Goal: Find specific page/section: Find specific page/section

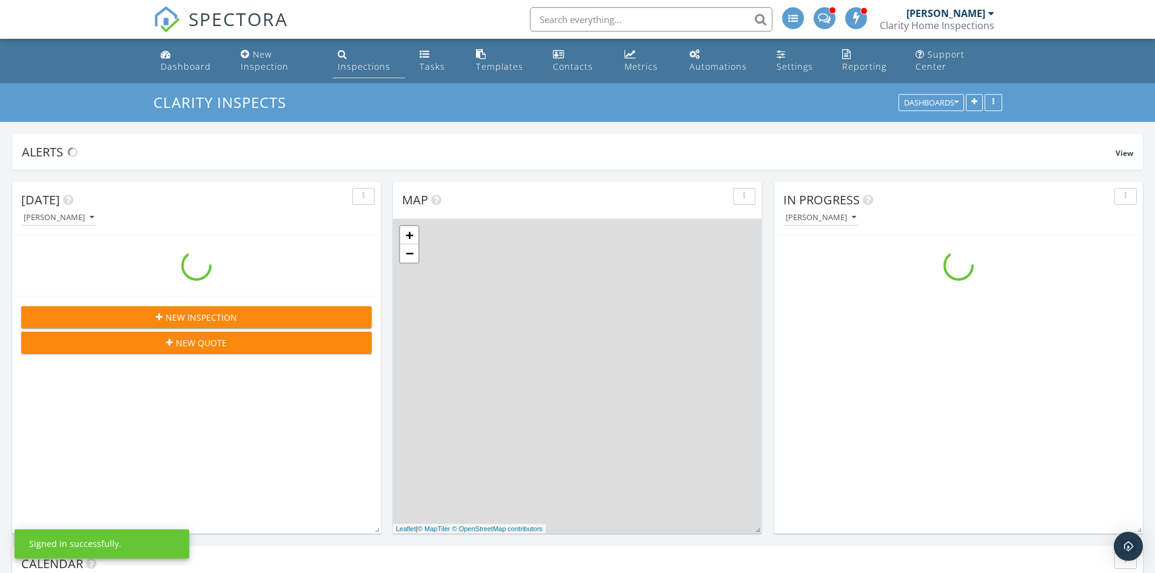
scroll to position [1244, 1174]
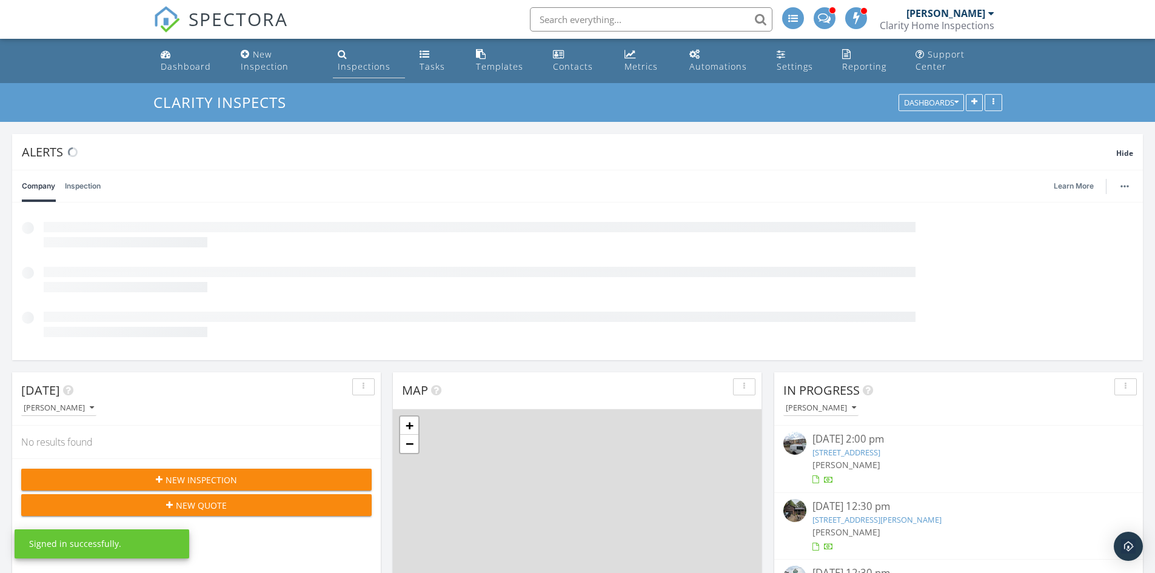
click at [363, 61] on div "Inspections" at bounding box center [364, 67] width 53 height 12
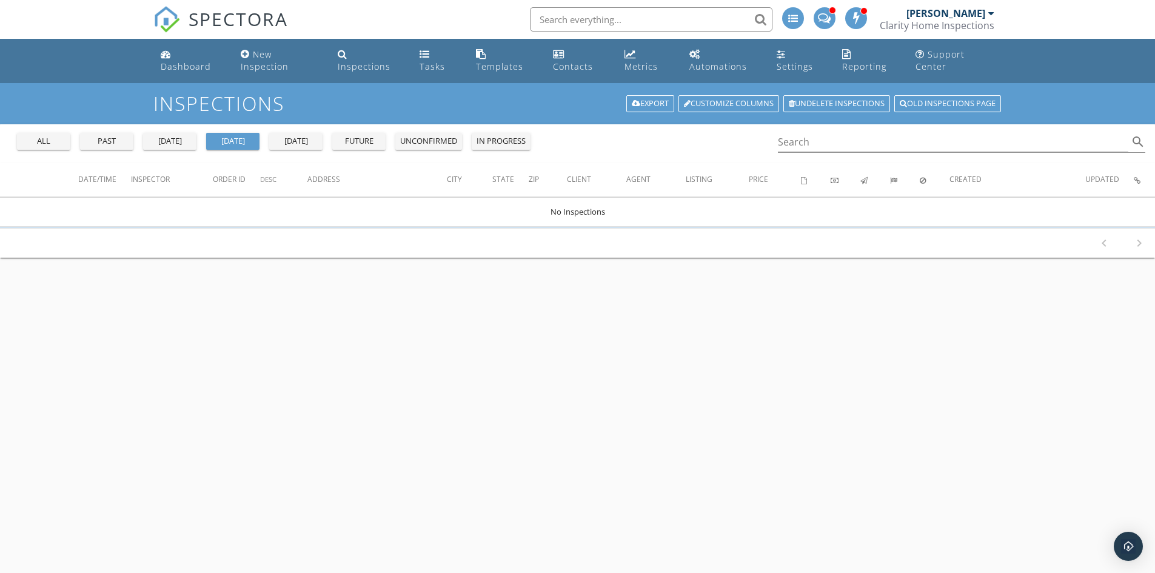
click at [105, 144] on div "past" at bounding box center [107, 141] width 44 height 12
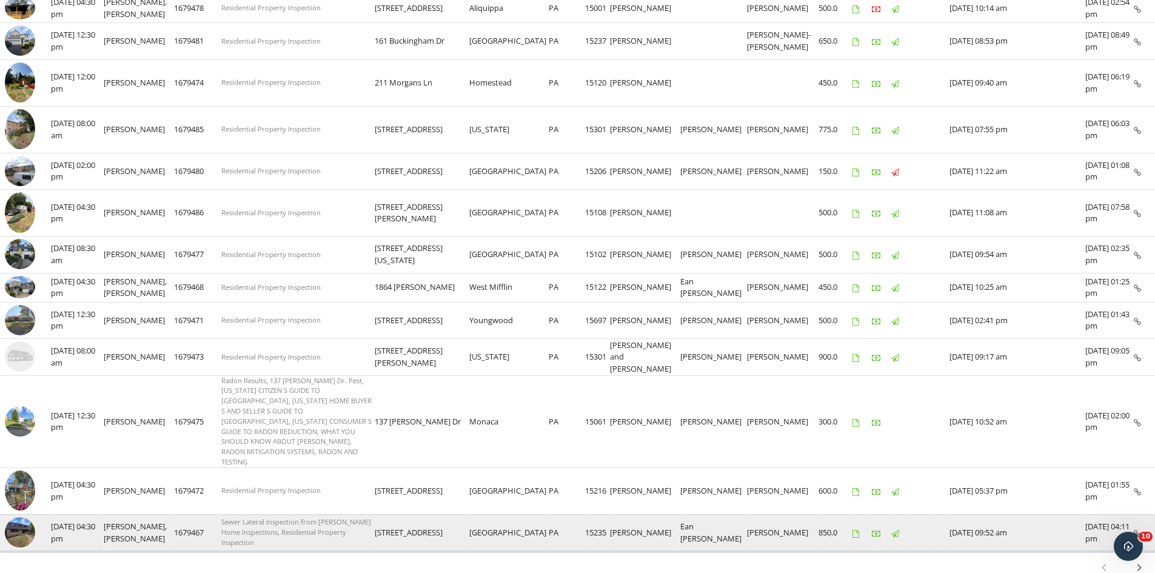
click at [20, 517] on img at bounding box center [20, 532] width 30 height 30
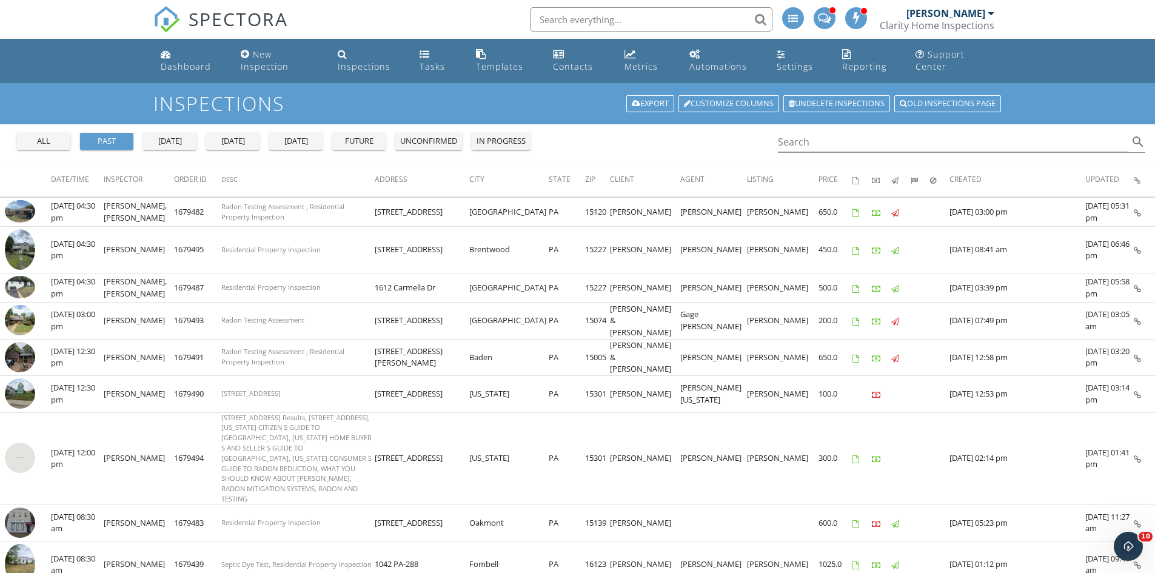
click at [562, 15] on input "text" at bounding box center [651, 19] width 243 height 24
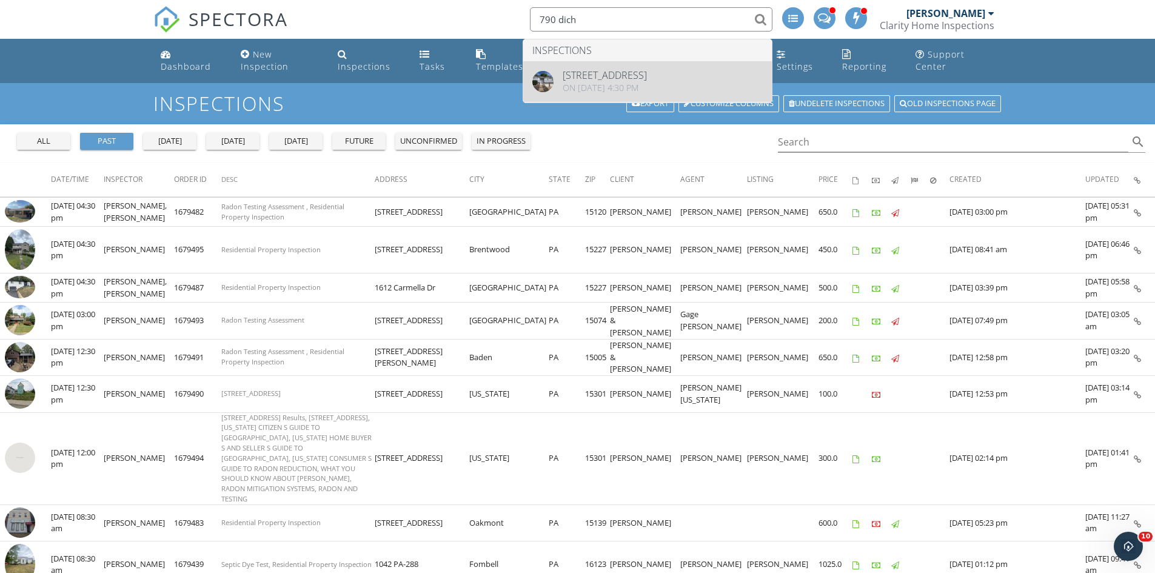
type input "790 dich"
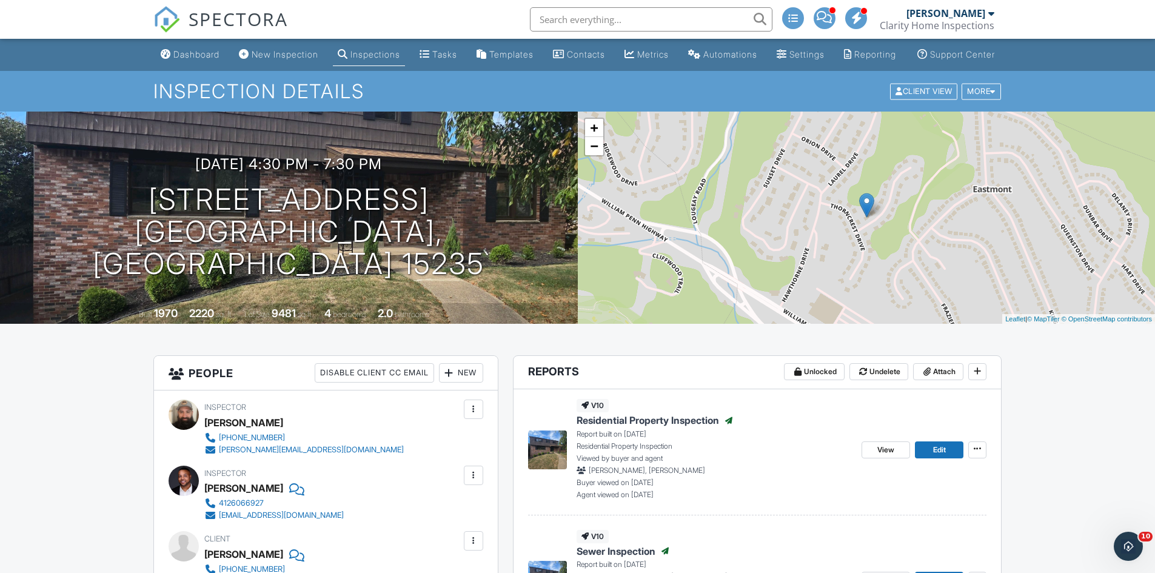
drag, startPoint x: 1160, startPoint y: 44, endPoint x: 1158, endPoint y: 37, distance: 6.9
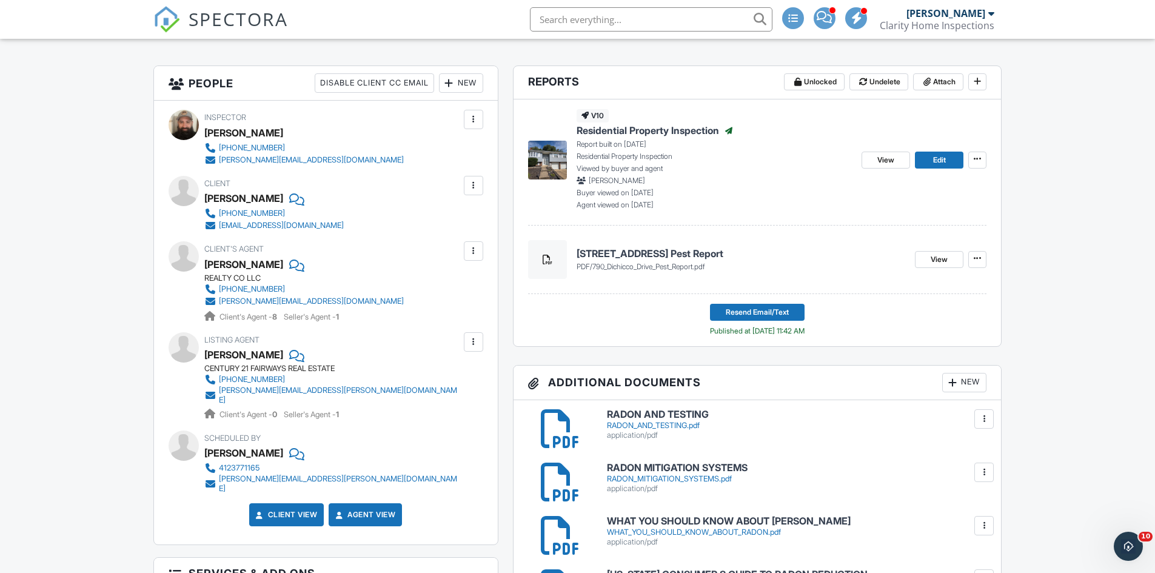
scroll to position [334, 0]
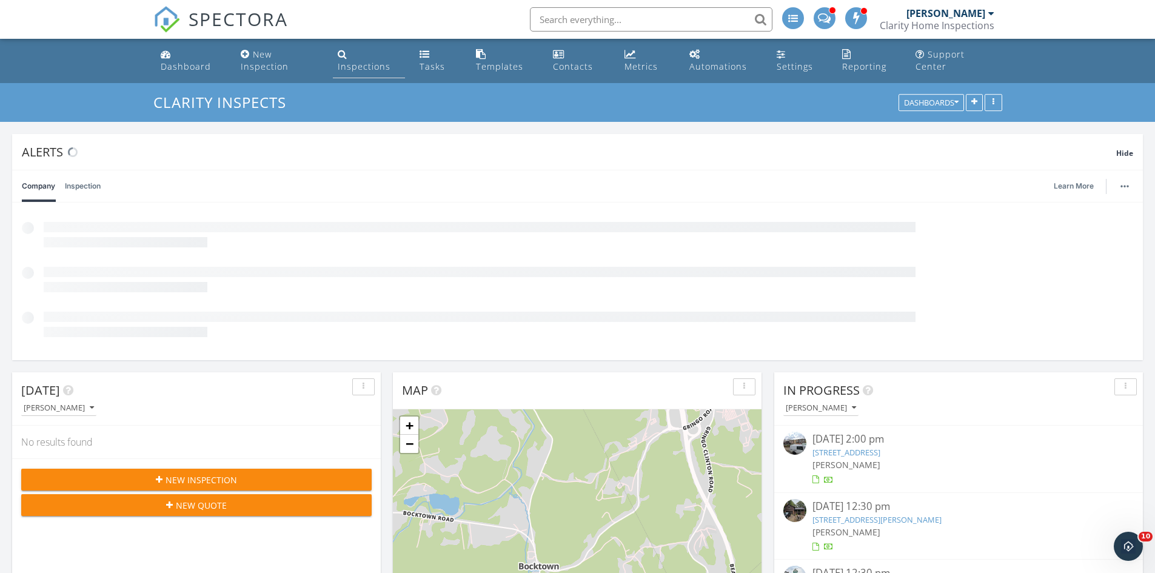
click at [343, 61] on div "Inspections" at bounding box center [364, 67] width 53 height 12
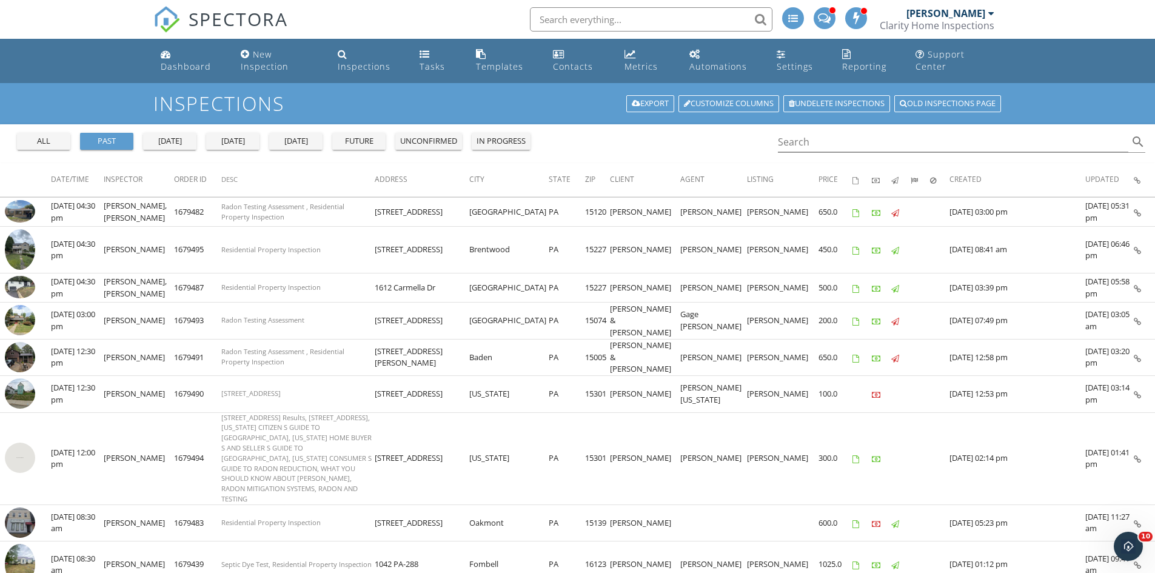
click at [582, 22] on input "text" at bounding box center [651, 19] width 243 height 24
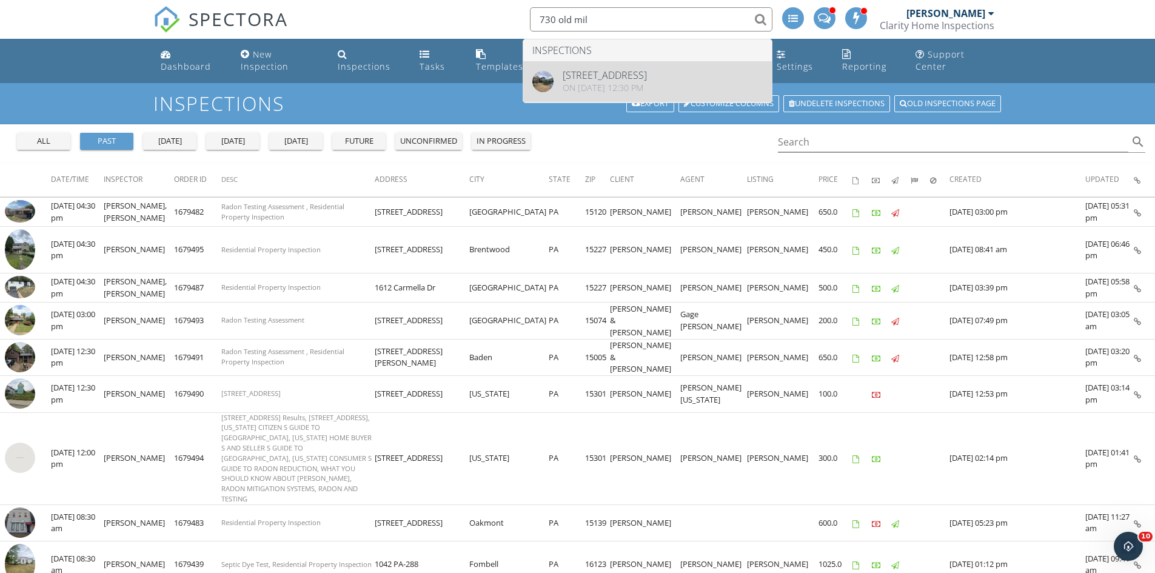
type input "730 old mil"
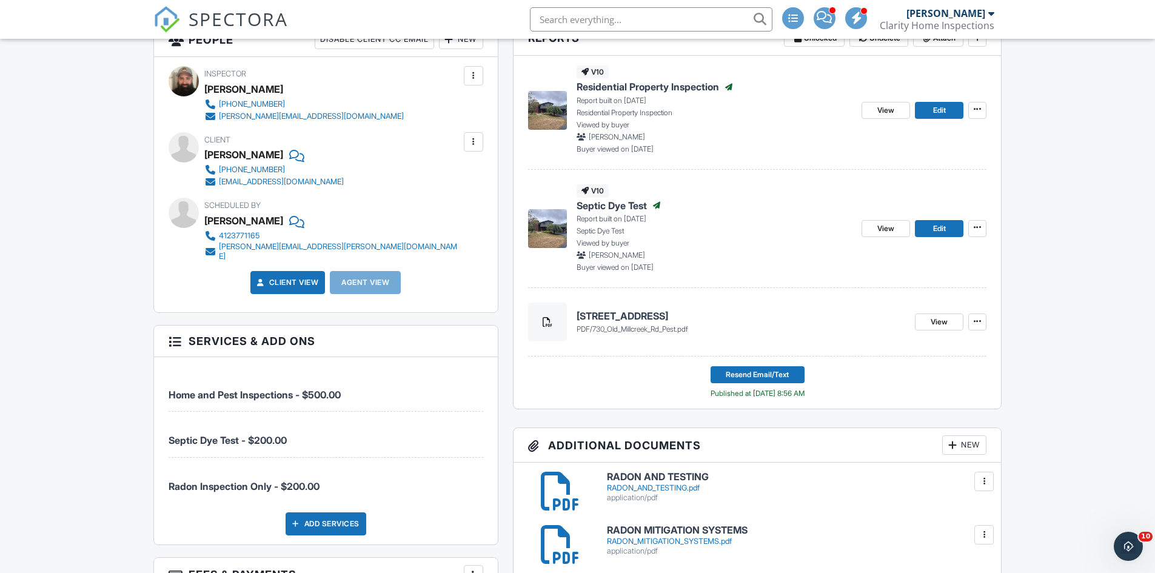
scroll to position [337, 0]
